Goal: Navigation & Orientation: Understand site structure

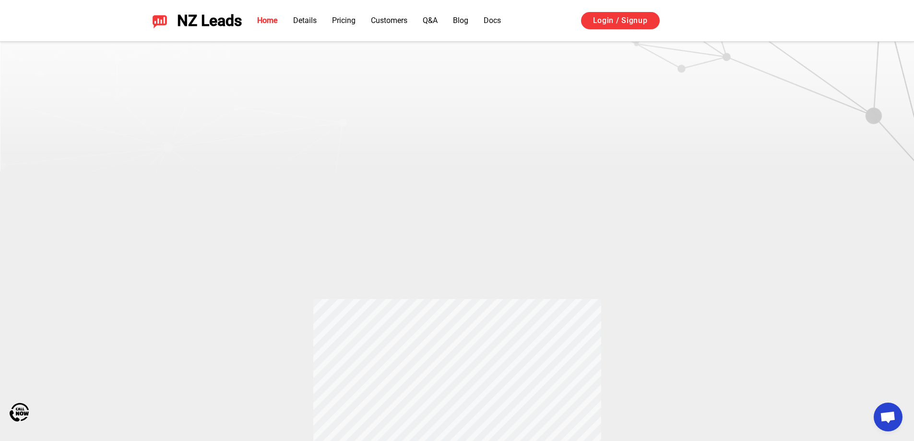
scroll to position [288, 0]
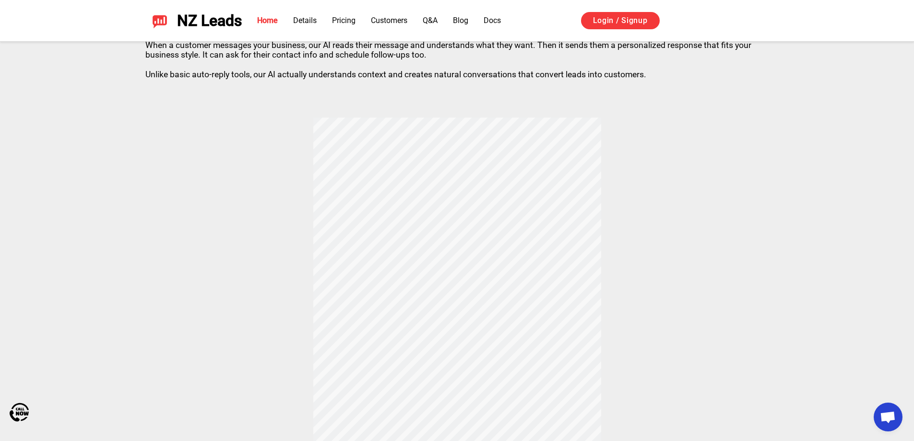
drag, startPoint x: 546, startPoint y: 183, endPoint x: 599, endPoint y: 244, distance: 80.6
click at [585, 230] on div "How does Thumbtack and Yelp Auto Responder Works? When a customer messages your…" at bounding box center [457, 226] width 672 height 472
drag, startPoint x: 696, startPoint y: 285, endPoint x: 439, endPoint y: 175, distance: 279.3
click at [440, 176] on div "How does Thumbtack and Yelp Auto Responder Works? When a customer messages your…" at bounding box center [457, 226] width 672 height 472
drag, startPoint x: 424, startPoint y: 110, endPoint x: 690, endPoint y: 361, distance: 365.6
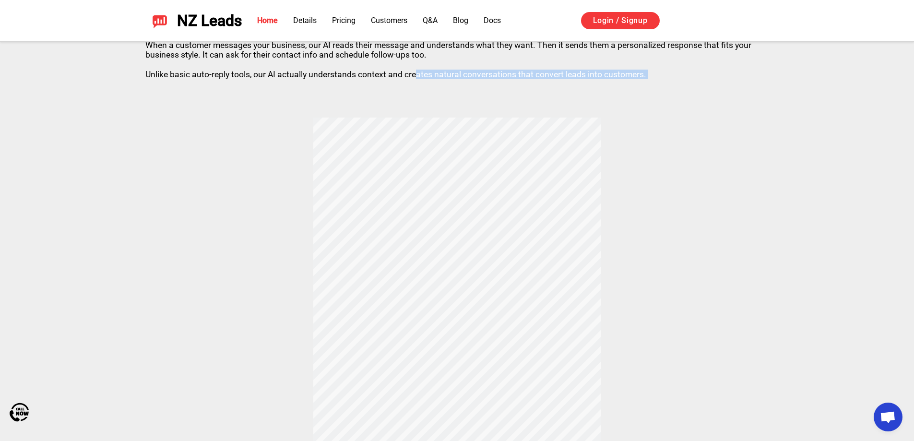
click at [681, 395] on div "How does Thumbtack and Yelp Auto Responder Works? When a customer messages your…" at bounding box center [457, 226] width 672 height 472
click at [698, 341] on div "How does Thumbtack and Yelp Auto Responder Works? When a customer messages your…" at bounding box center [457, 226] width 672 height 472
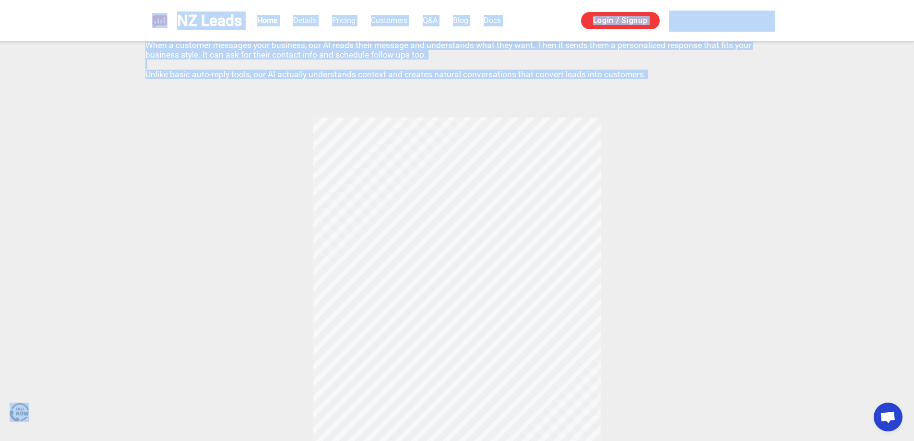
click at [718, 300] on div "How does Thumbtack and Yelp Auto Responder Works? When a customer messages your…" at bounding box center [457, 226] width 672 height 472
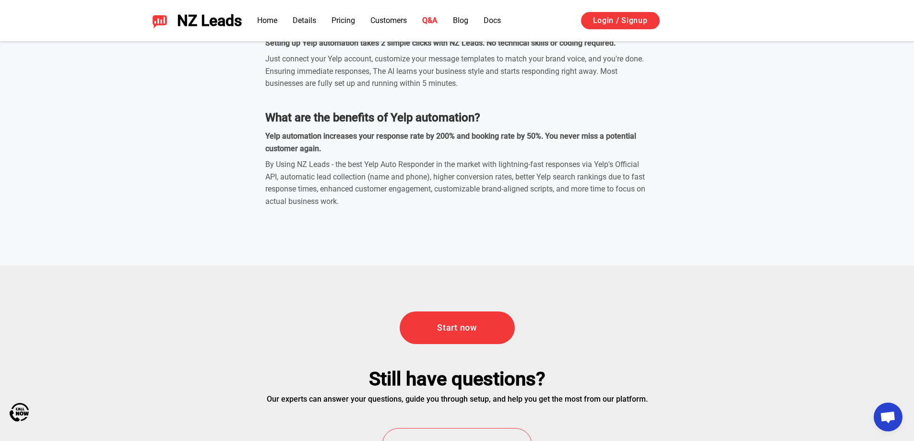
scroll to position [3407, 0]
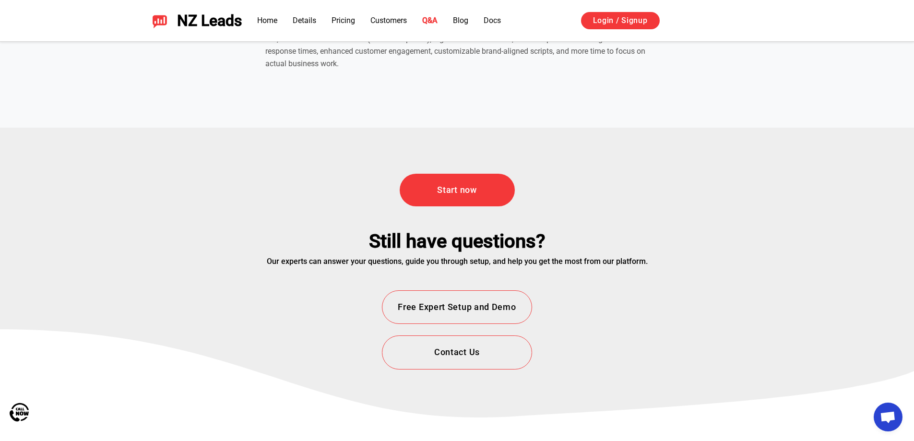
drag, startPoint x: 803, startPoint y: 238, endPoint x: 796, endPoint y: 293, distance: 55.1
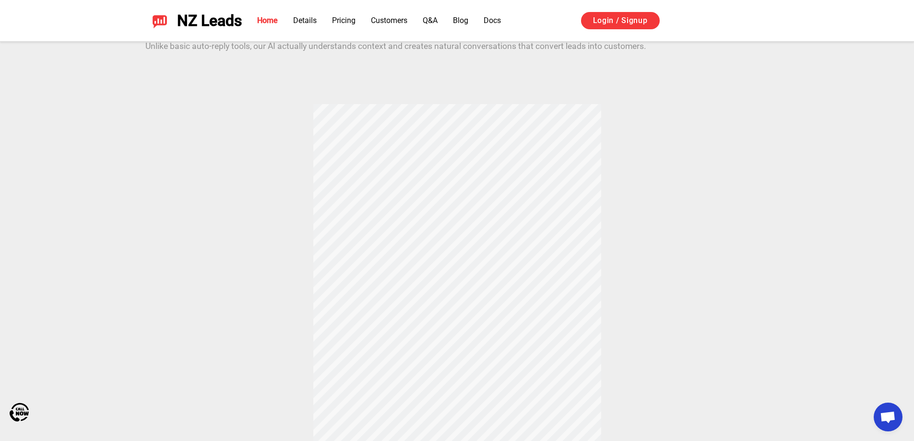
scroll to position [0, 0]
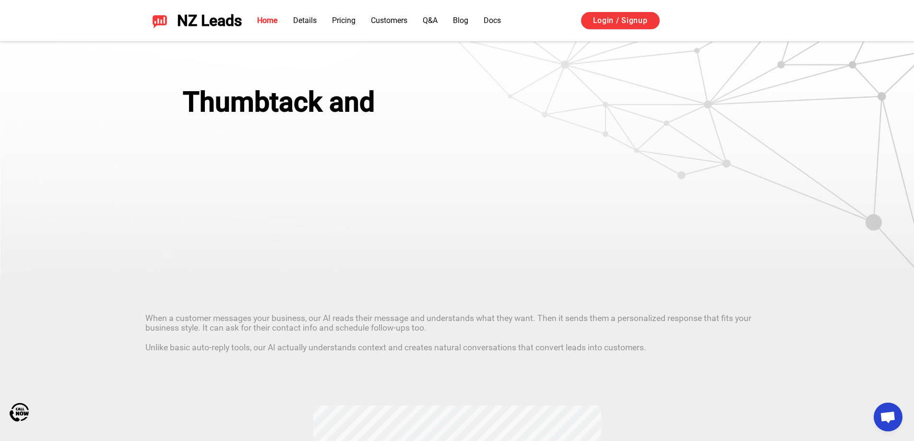
drag, startPoint x: 705, startPoint y: 211, endPoint x: 672, endPoint y: 71, distance: 143.9
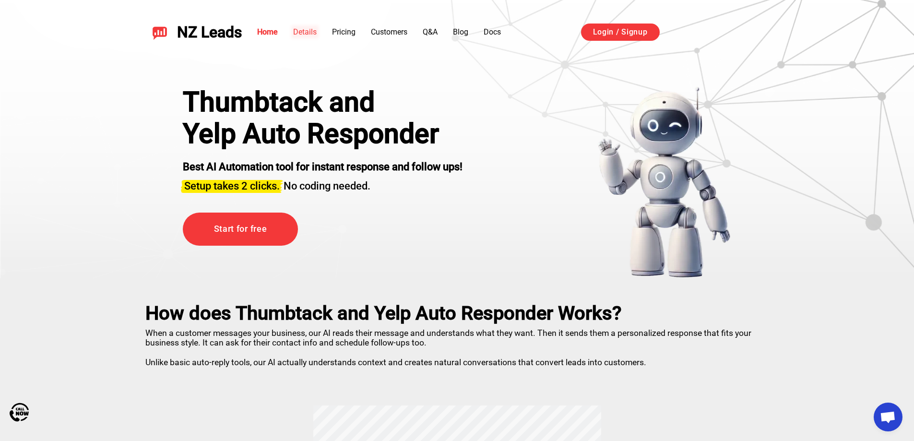
click at [314, 34] on link "Details" at bounding box center [305, 31] width 24 height 9
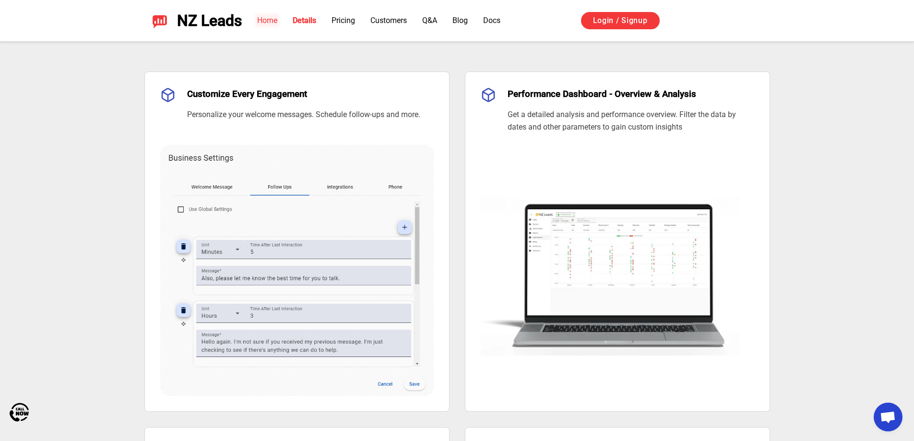
click at [272, 24] on link "Home" at bounding box center [267, 20] width 20 height 9
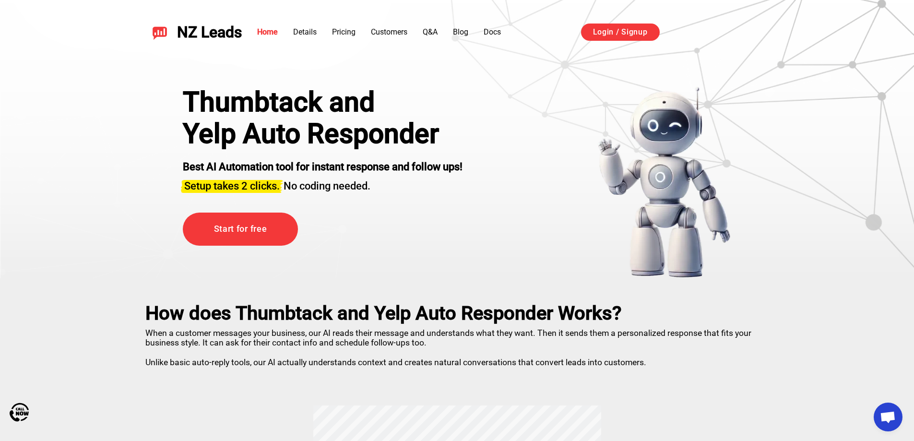
click at [396, 18] on div "NZ Leads Home Details Pricing Customers Q&A Blog Docs Login / Signup Sign in wi…" at bounding box center [457, 32] width 672 height 41
click at [400, 26] on div "Home Details Pricing Customers Q&A Blog Docs Login / Signup" at bounding box center [506, 32] width 528 height 18
click at [399, 31] on link "Customers" at bounding box center [389, 31] width 36 height 9
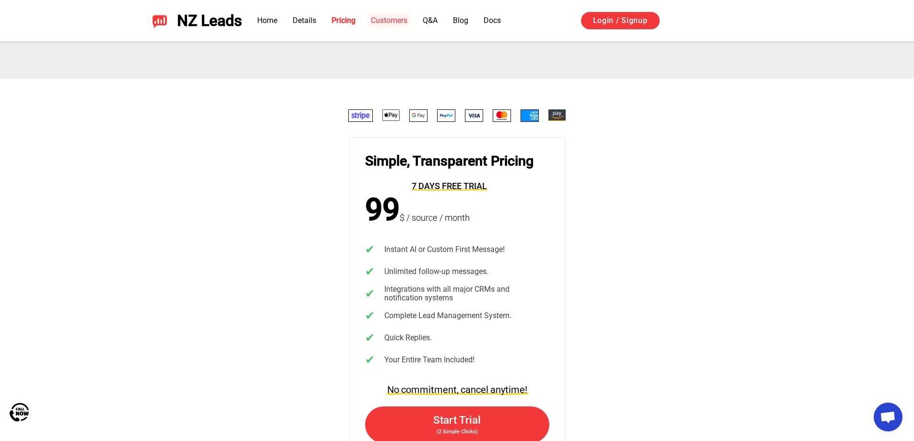
scroll to position [2453, 0]
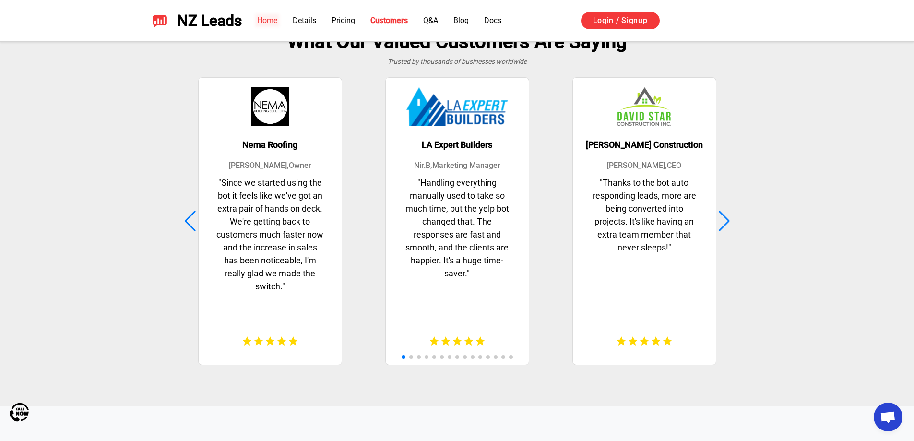
click at [272, 20] on link "Home" at bounding box center [267, 20] width 20 height 9
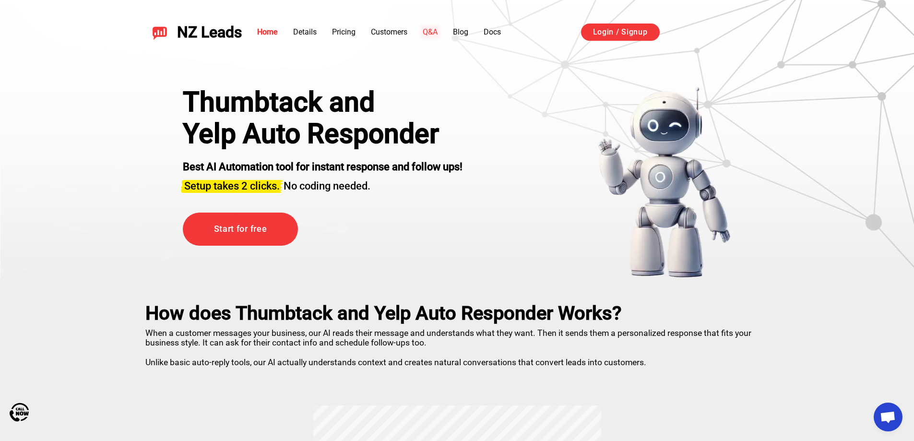
click at [431, 35] on link "Q&A" at bounding box center [430, 31] width 15 height 9
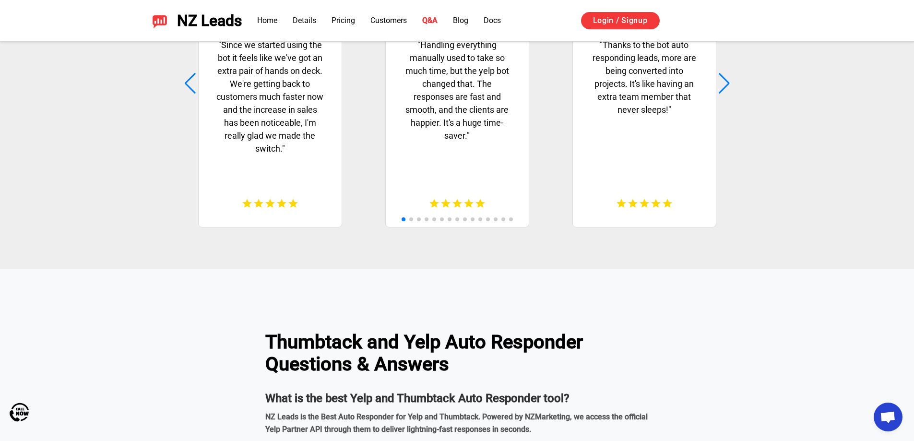
scroll to position [2859, 0]
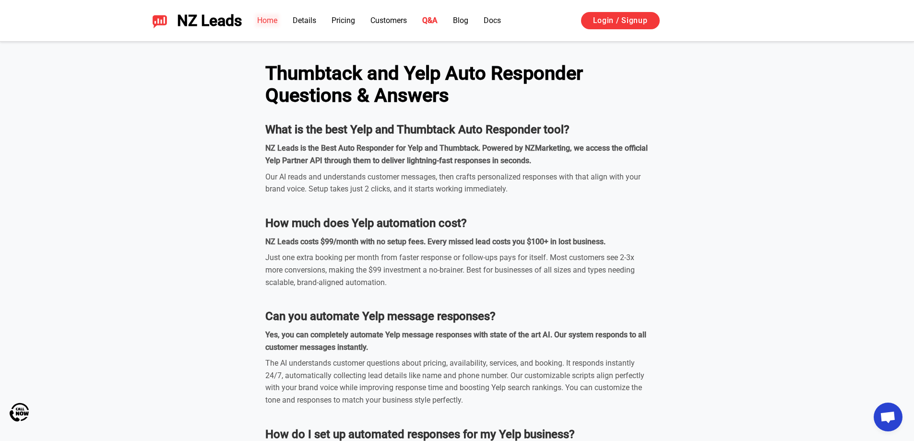
click at [273, 23] on link "Home" at bounding box center [267, 20] width 20 height 9
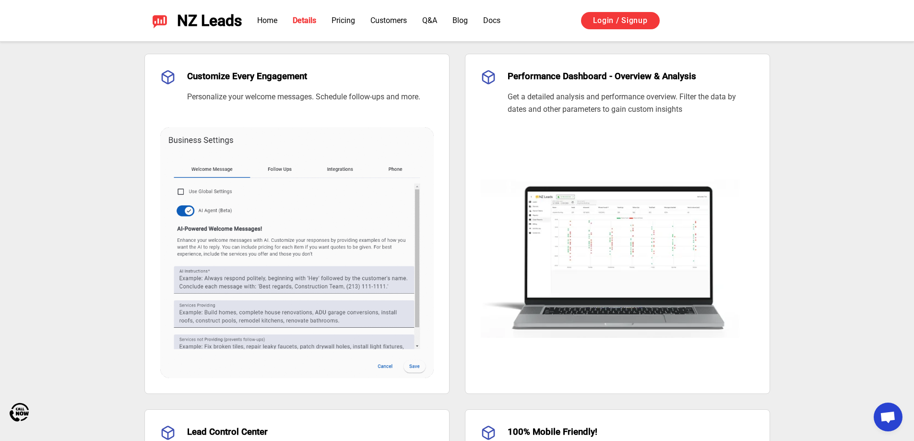
scroll to position [672, 0]
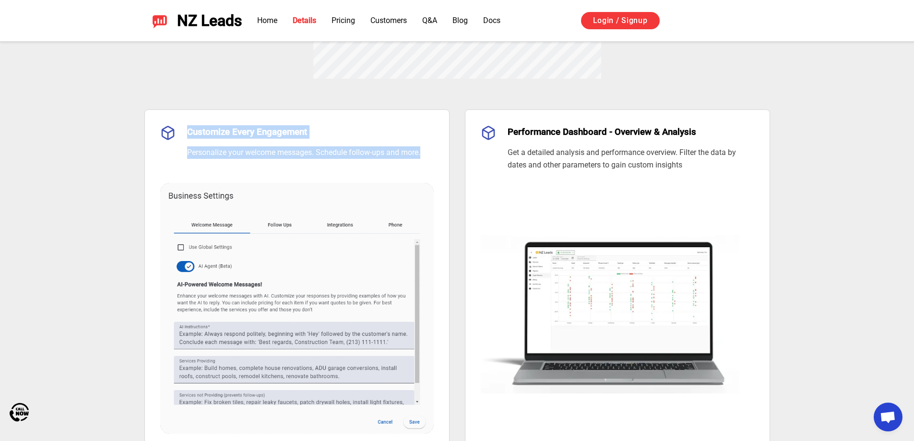
drag, startPoint x: 183, startPoint y: 114, endPoint x: 430, endPoint y: 149, distance: 249.7
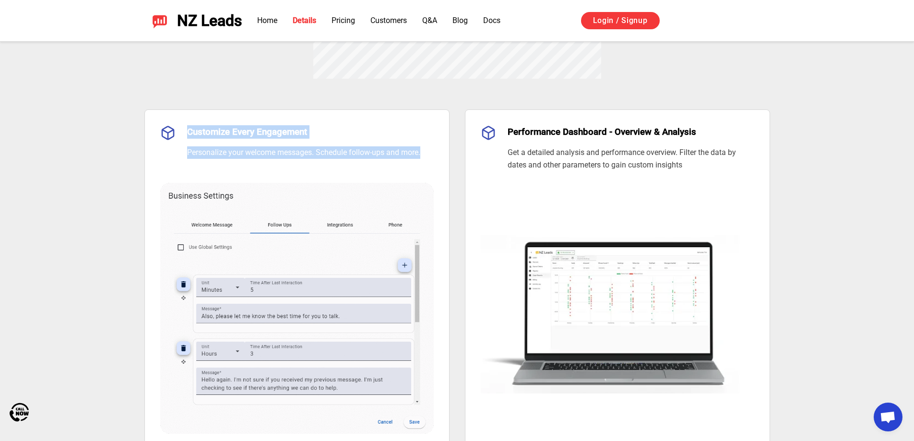
click at [430, 149] on article "Customize Every Engagement Personalize your welcome messages. Schedule follow-u…" at bounding box center [296, 279] width 305 height 340
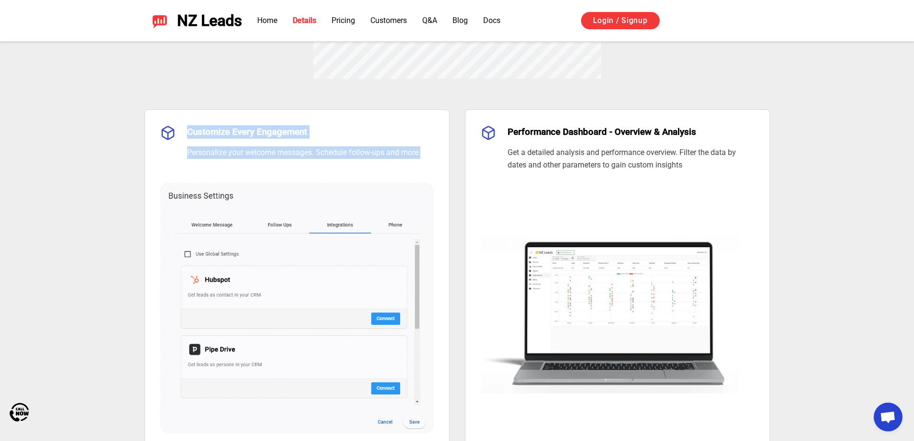
copy div "Customize Every Engagement Personalize your welcome messages. Schedule follow-u…"
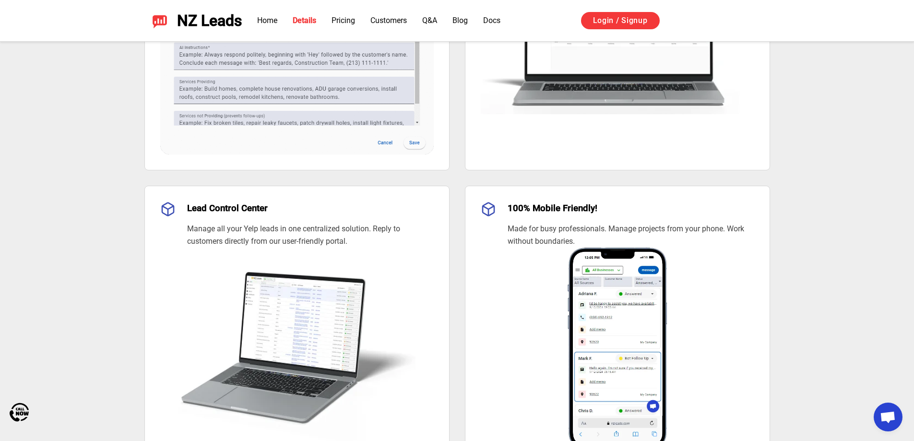
scroll to position [1056, 0]
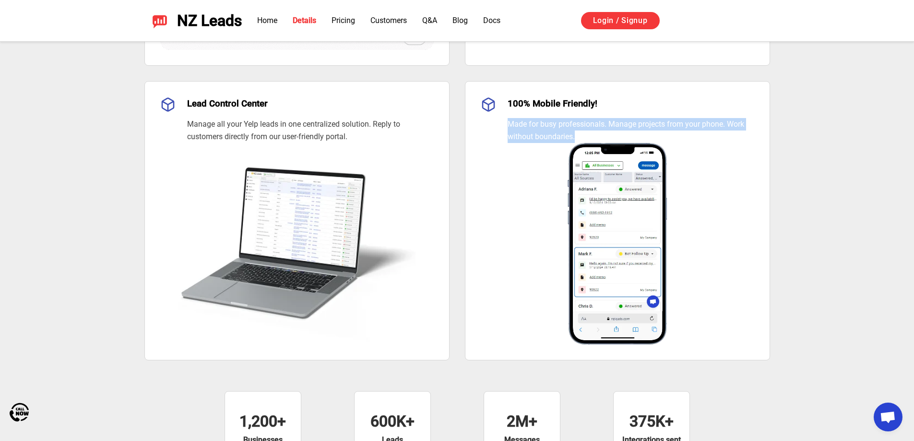
drag, startPoint x: 507, startPoint y: 123, endPoint x: 592, endPoint y: 137, distance: 85.6
click at [592, 137] on p "Made for busy professionals. Manage projects from your phone. Work without boun…" at bounding box center [631, 130] width 247 height 24
copy p "Made for busy professionals. Manage projects from your phone. Work without boun…"
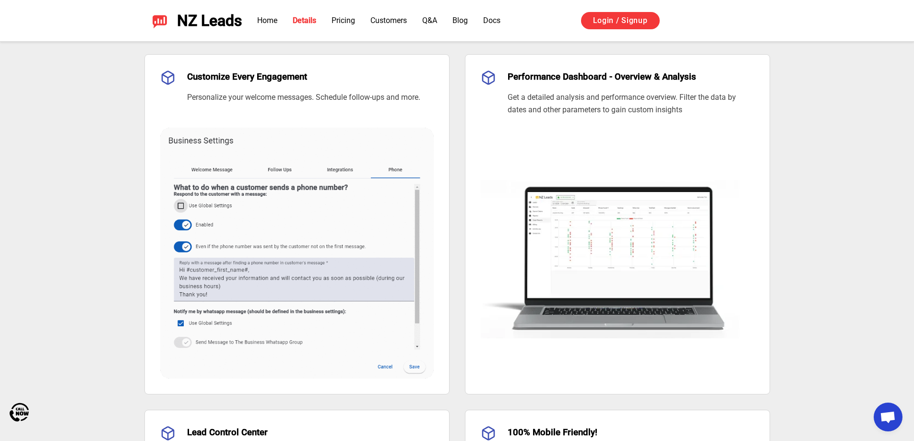
scroll to position [720, 0]
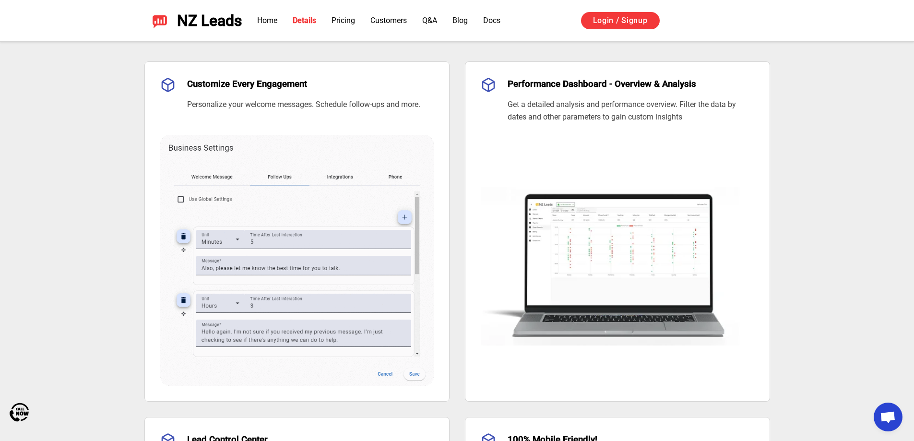
click at [548, 100] on p "Get a detailed analysis and performance overview. Filter the data by dates and …" at bounding box center [631, 110] width 247 height 24
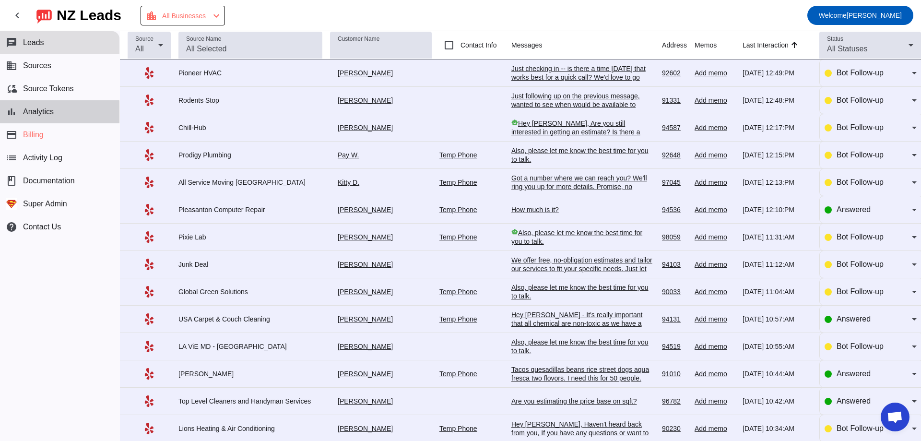
click at [56, 117] on button "bar_chart Analytics" at bounding box center [59, 111] width 119 height 23
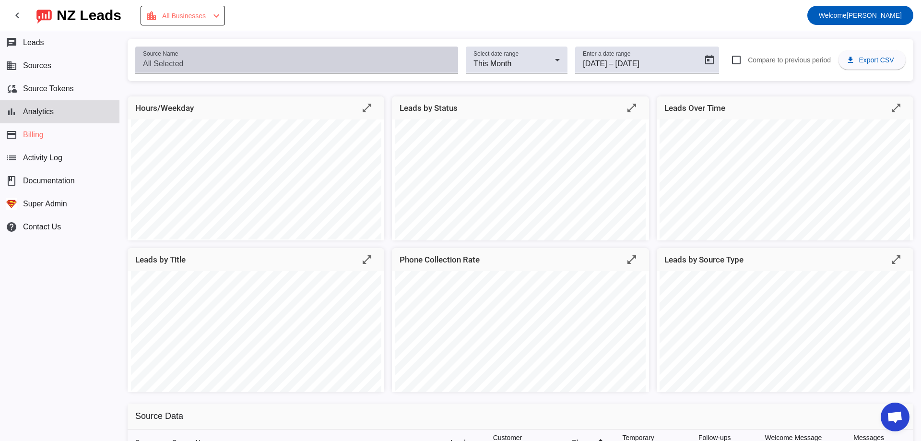
click at [197, 61] on input "Source Name" at bounding box center [297, 64] width 308 height 12
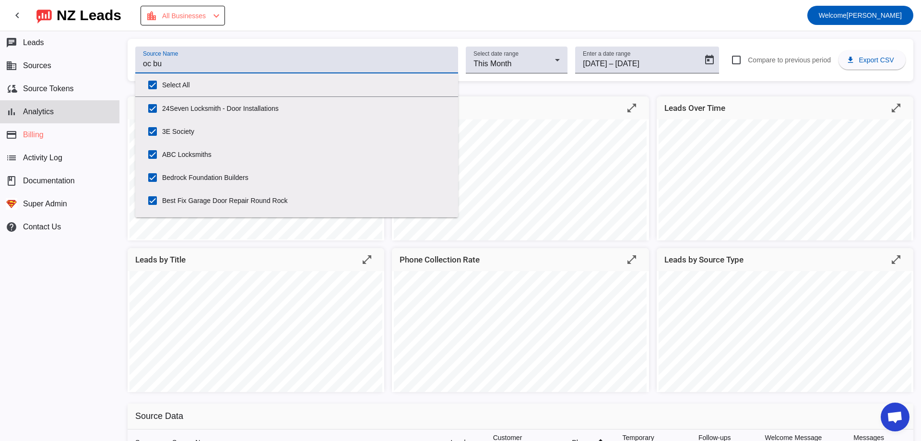
type input "oc bui"
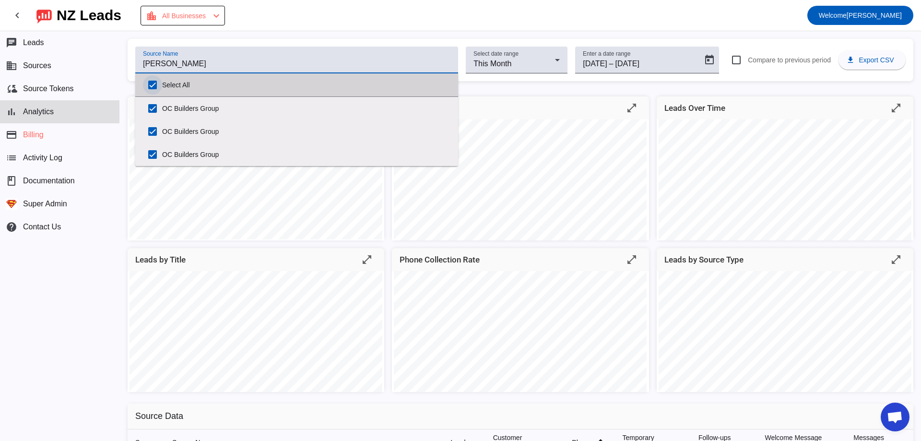
click at [150, 86] on input "Select All" at bounding box center [152, 84] width 19 height 19
checkbox input "false"
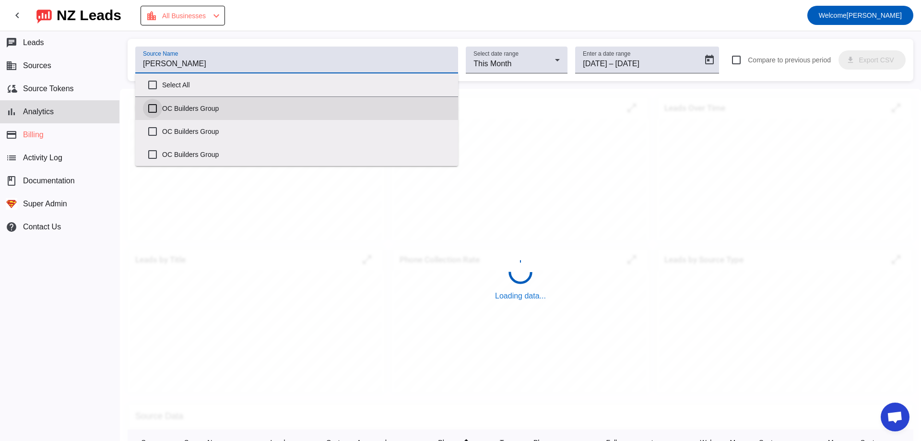
click at [154, 105] on input "OC Builders Group" at bounding box center [152, 108] width 19 height 19
checkbox input "true"
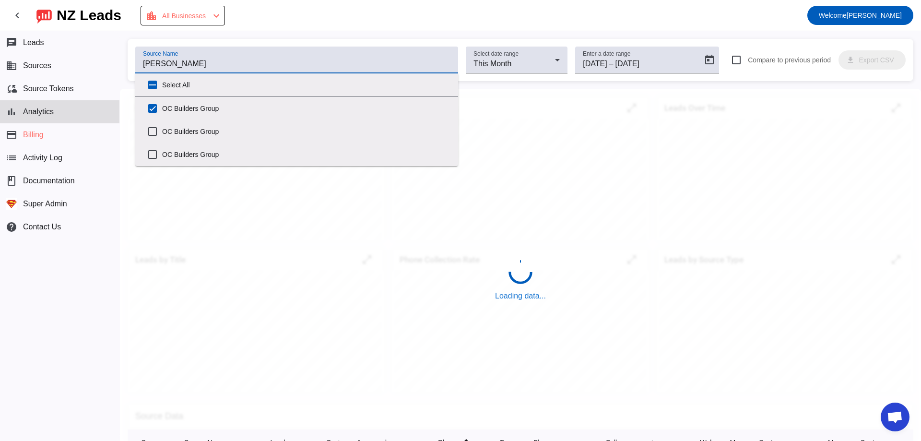
type input "oc bui"
click at [344, 30] on mat-toolbar-row "chevron_left NZ Leads location_city All Businesses chevron_left Welcome Miki" at bounding box center [460, 15] width 921 height 31
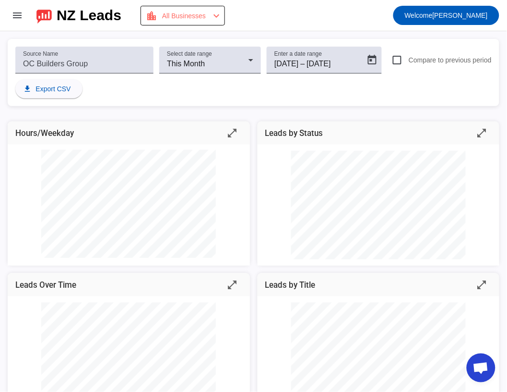
scroll to position [12, 0]
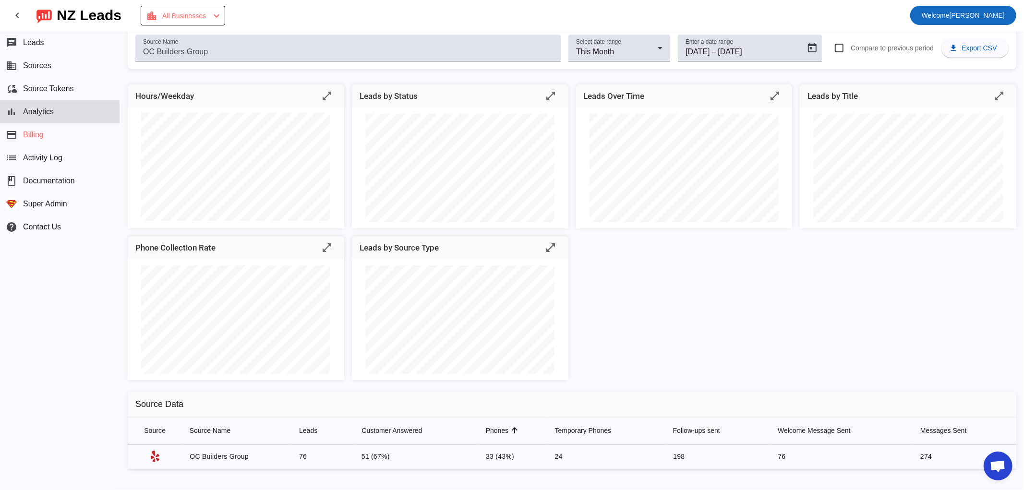
click at [921, 15] on span "Welcome" at bounding box center [935, 16] width 28 height 8
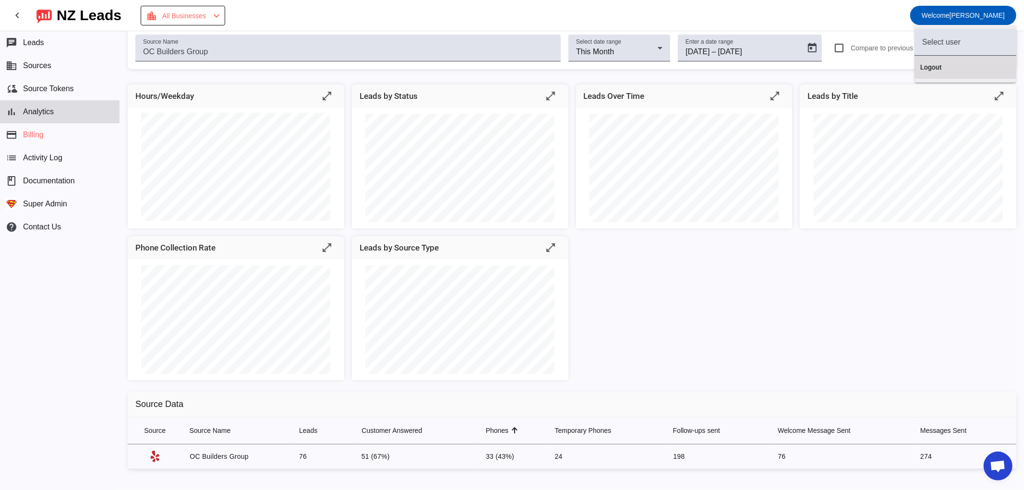
click at [921, 74] on button "Logout" at bounding box center [965, 67] width 102 height 23
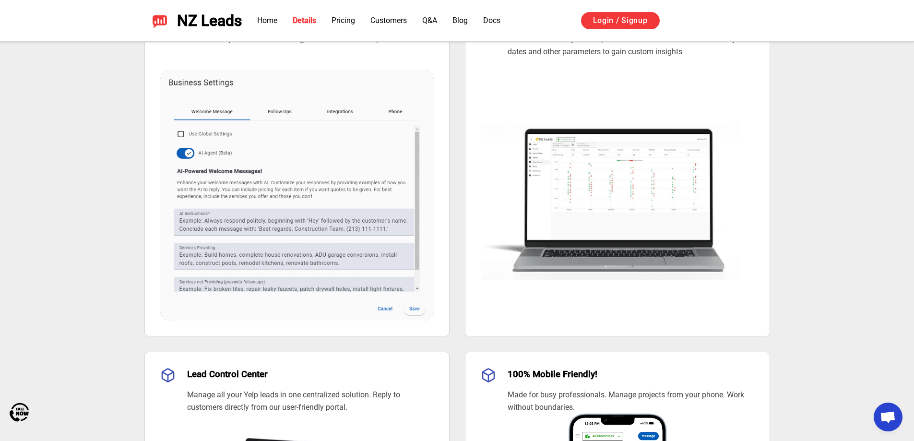
scroll to position [768, 0]
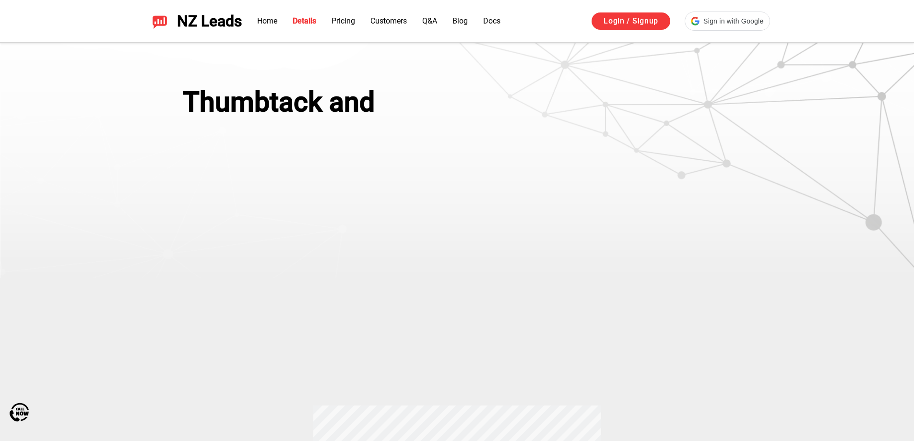
scroll to position [792, 0]
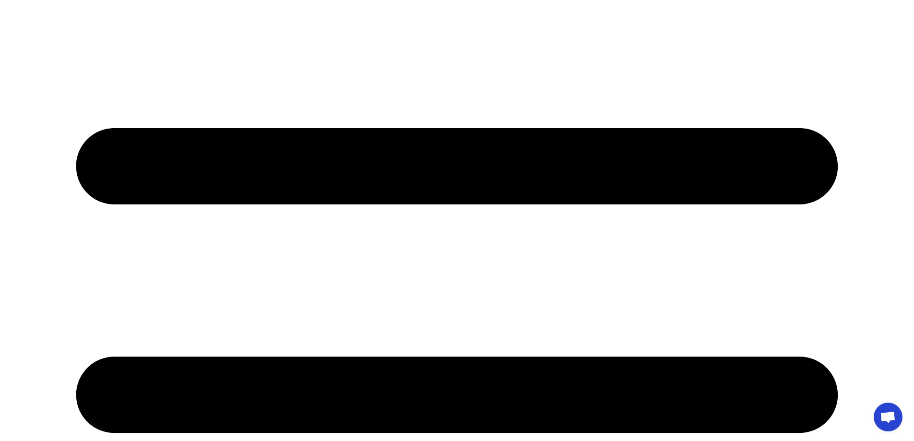
scroll to position [96, 0]
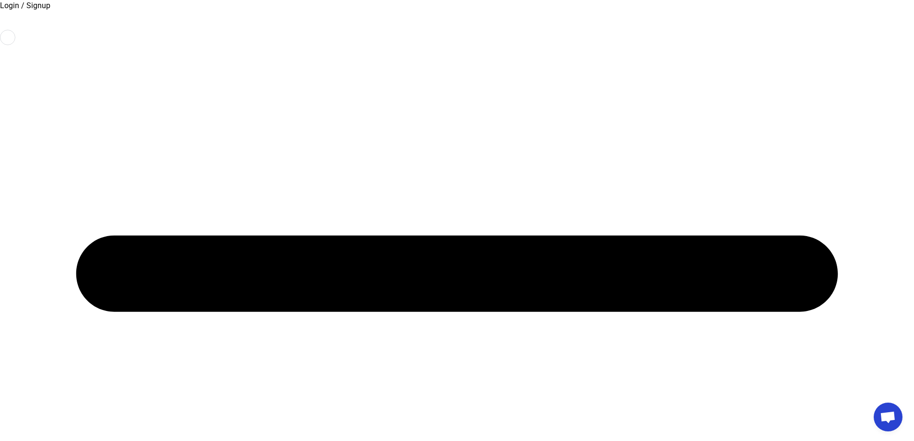
drag, startPoint x: 305, startPoint y: 233, endPoint x: 474, endPoint y: 223, distance: 169.2
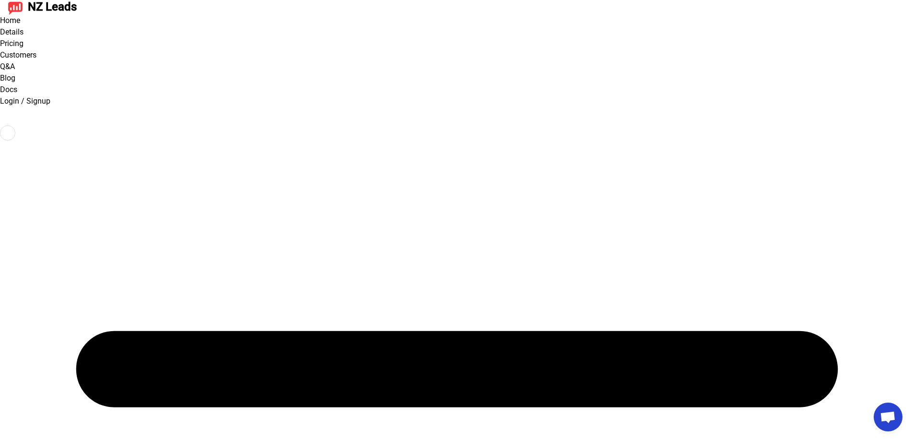
scroll to position [0, 0]
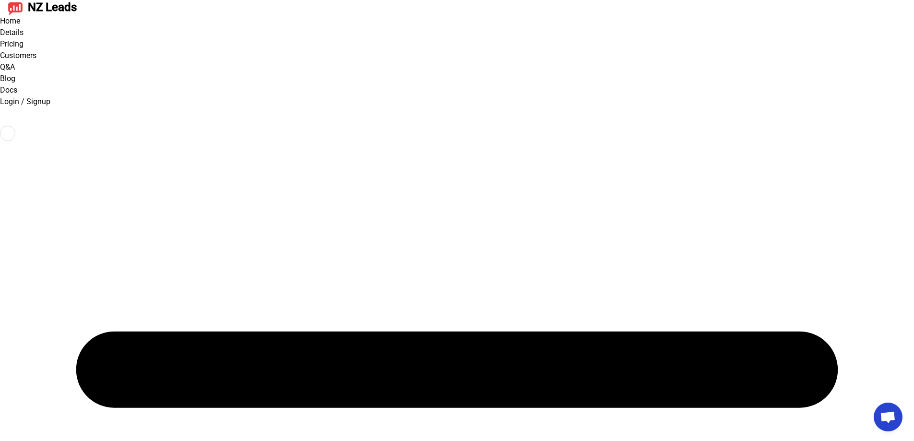
drag, startPoint x: 199, startPoint y: 160, endPoint x: 476, endPoint y: 166, distance: 277.4
drag, startPoint x: 478, startPoint y: 167, endPoint x: 165, endPoint y: 161, distance: 312.5
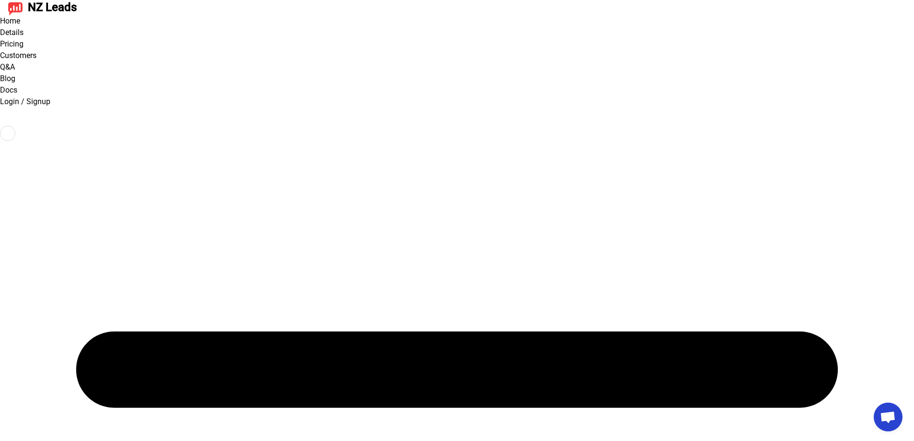
drag, startPoint x: 175, startPoint y: 168, endPoint x: 484, endPoint y: 176, distance: 309.2
drag, startPoint x: 428, startPoint y: 181, endPoint x: 418, endPoint y: 183, distance: 10.3
